Goal: Check status: Check status

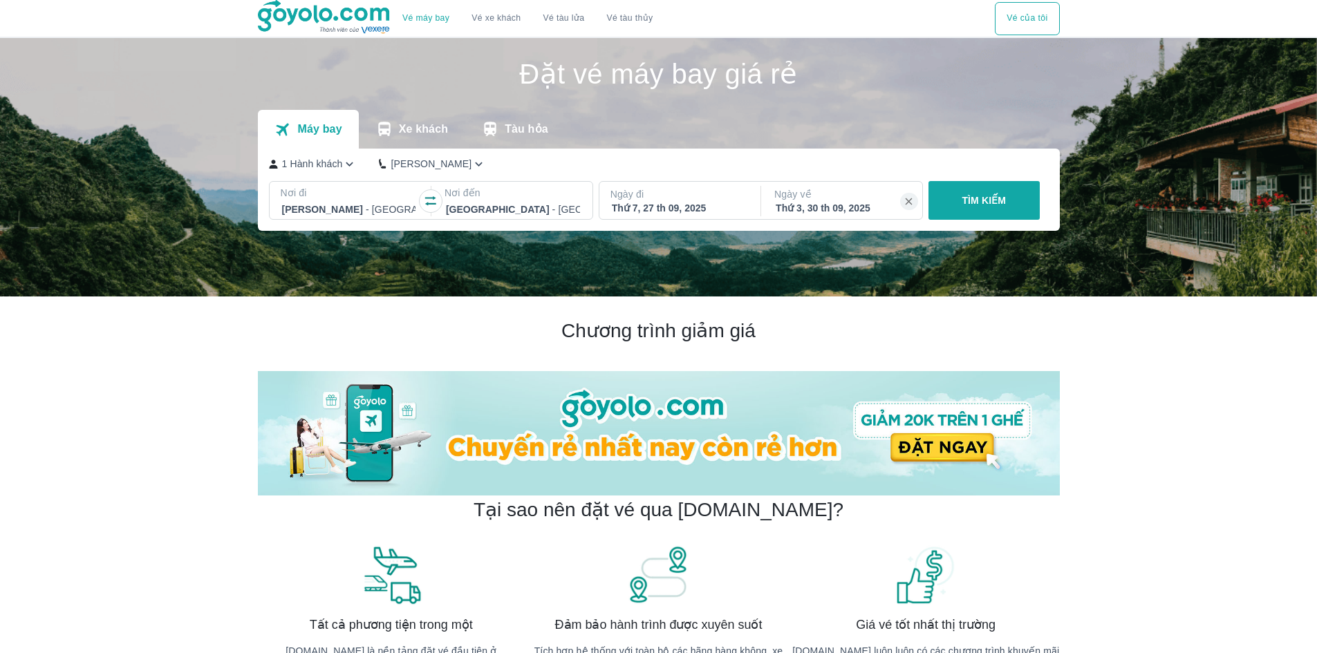
click at [1026, 16] on button "Vé của tôi" at bounding box center [1027, 18] width 64 height 33
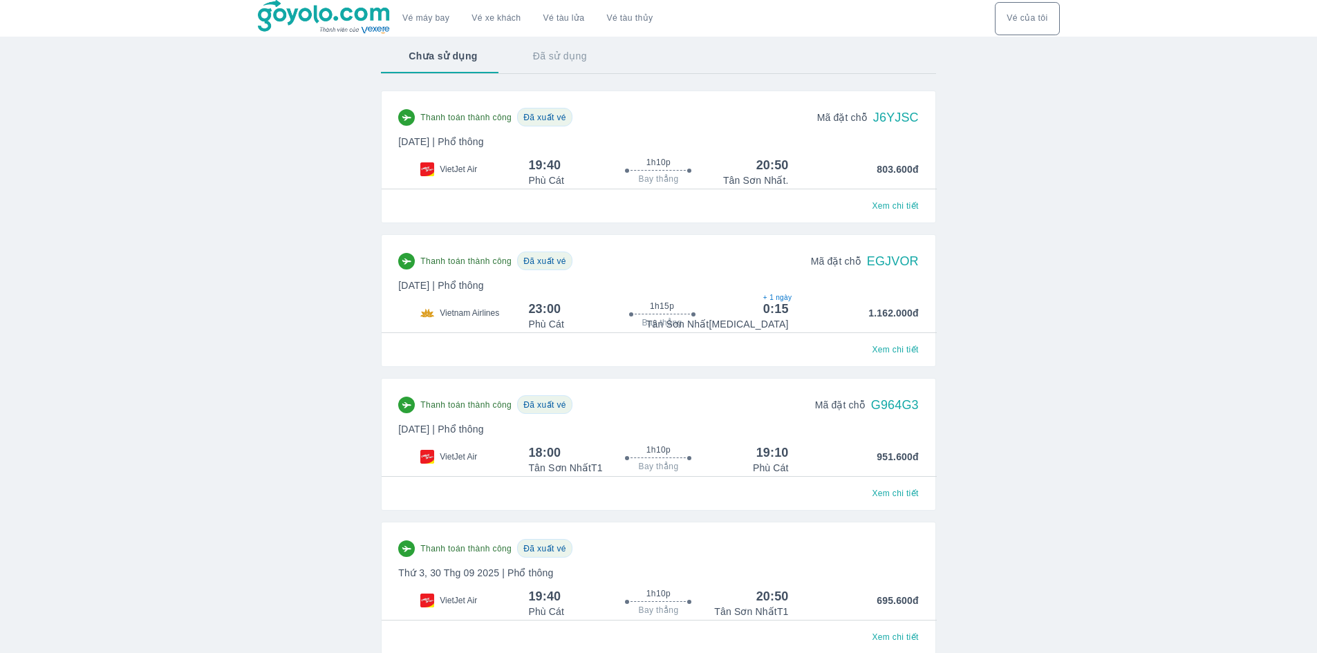
scroll to position [69, 0]
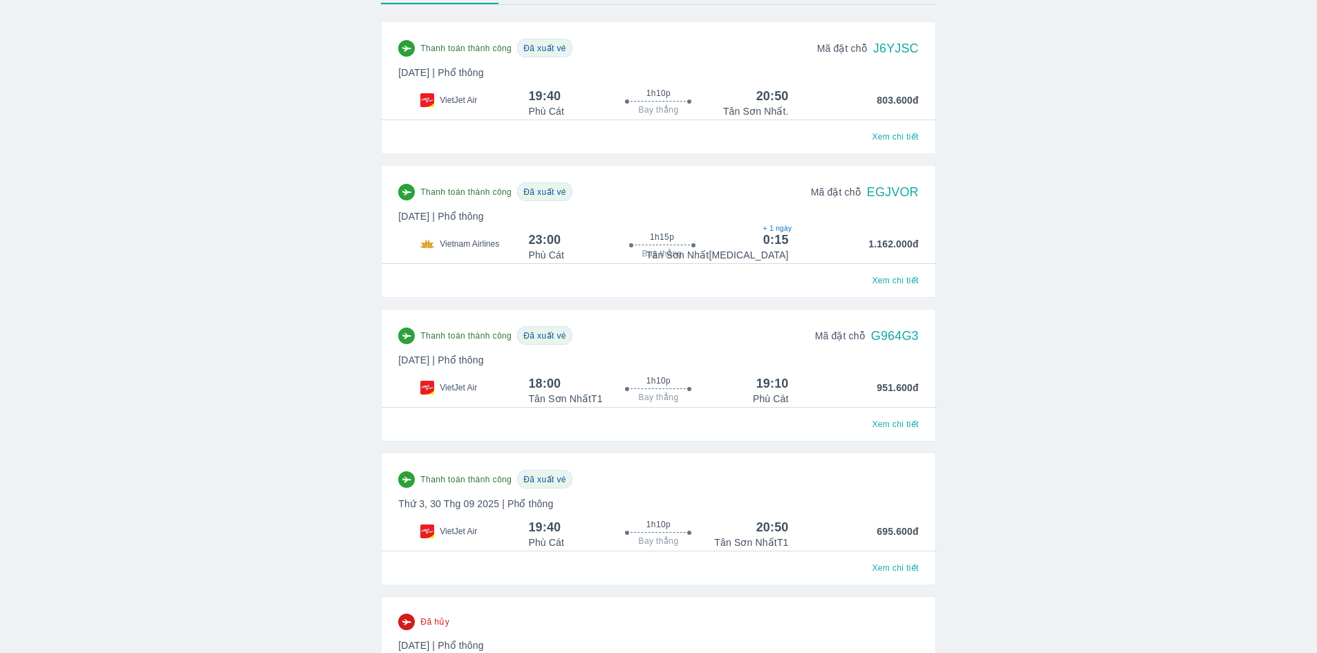
click at [891, 479] on div "Thanh toán thành công Đã xuất vé" at bounding box center [658, 479] width 520 height 19
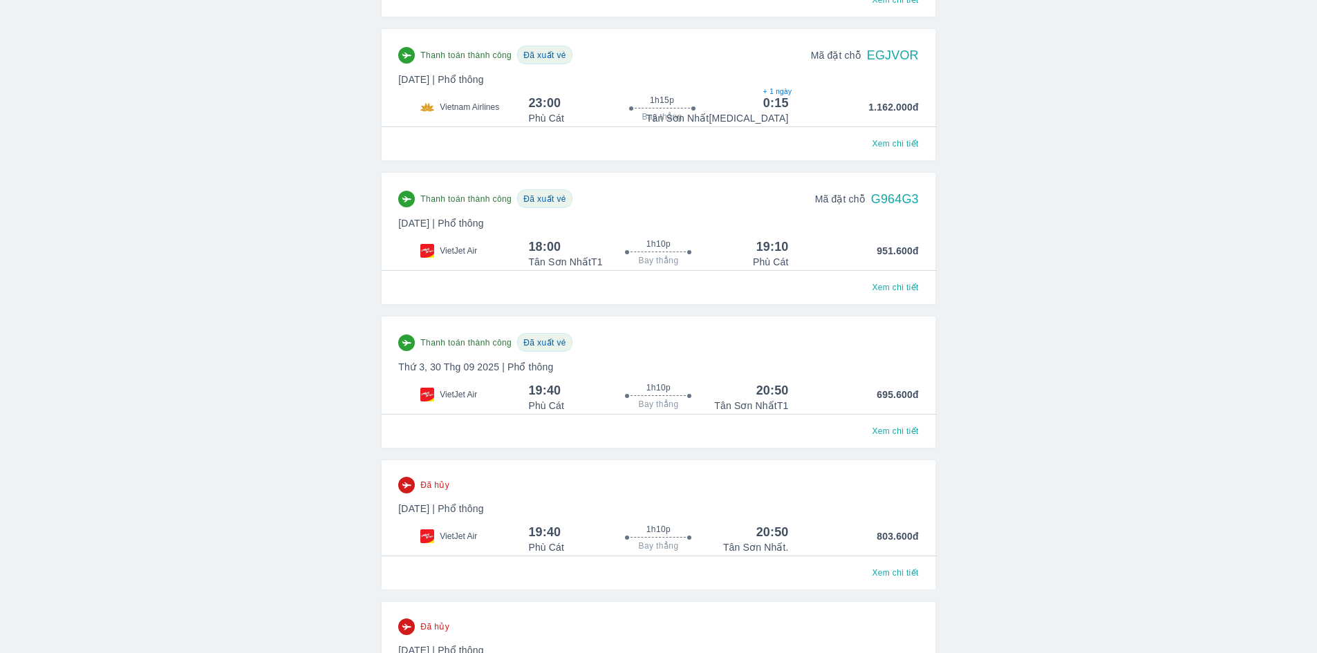
scroll to position [207, 0]
click at [893, 286] on span "Xem chi tiết" at bounding box center [895, 286] width 46 height 11
